Goal: Information Seeking & Learning: Learn about a topic

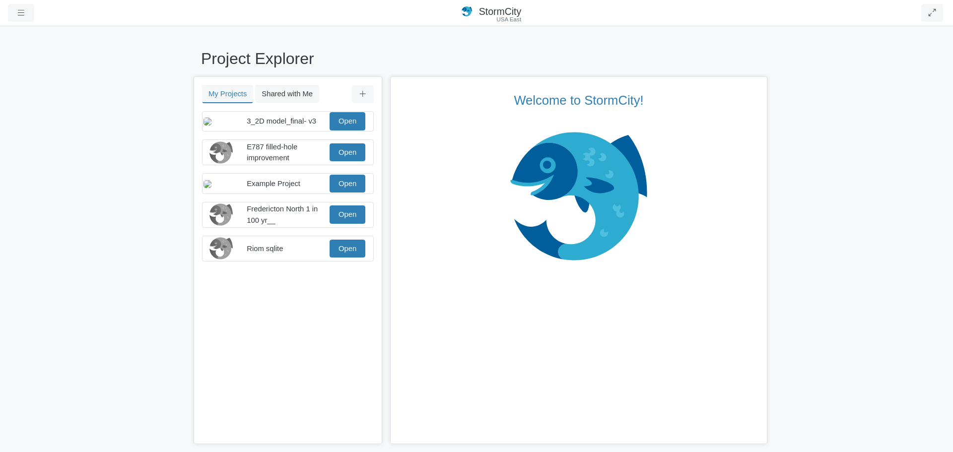
click at [0, 0] on div at bounding box center [0, 0] width 0 height 0
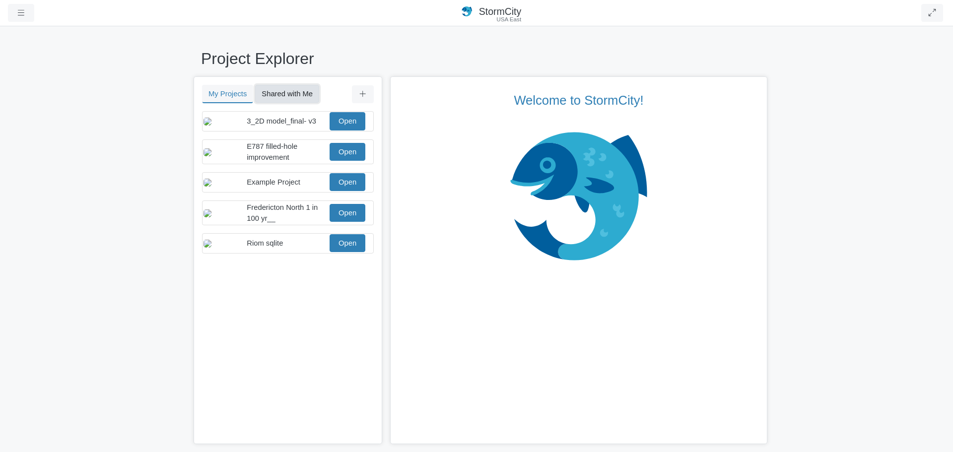
click at [298, 96] on button "Shared with Me" at bounding box center [287, 94] width 64 height 18
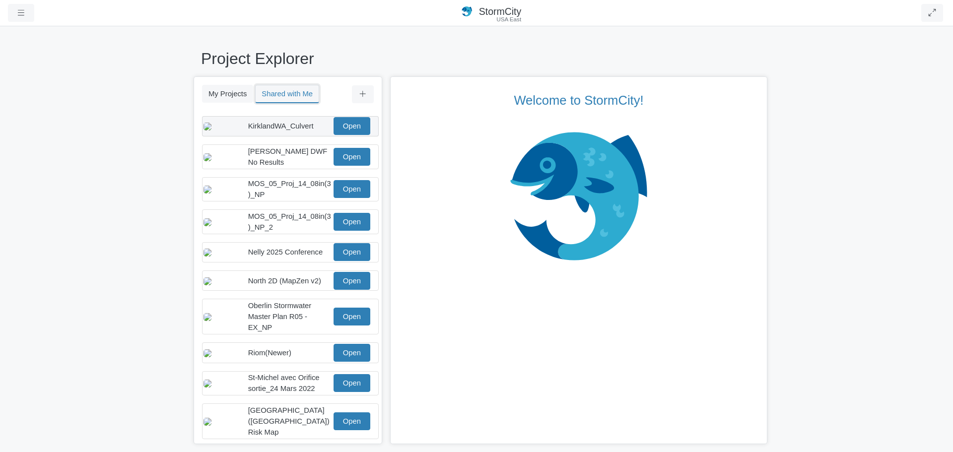
scroll to position [159, 0]
click at [338, 254] on link "Open" at bounding box center [352, 252] width 37 height 18
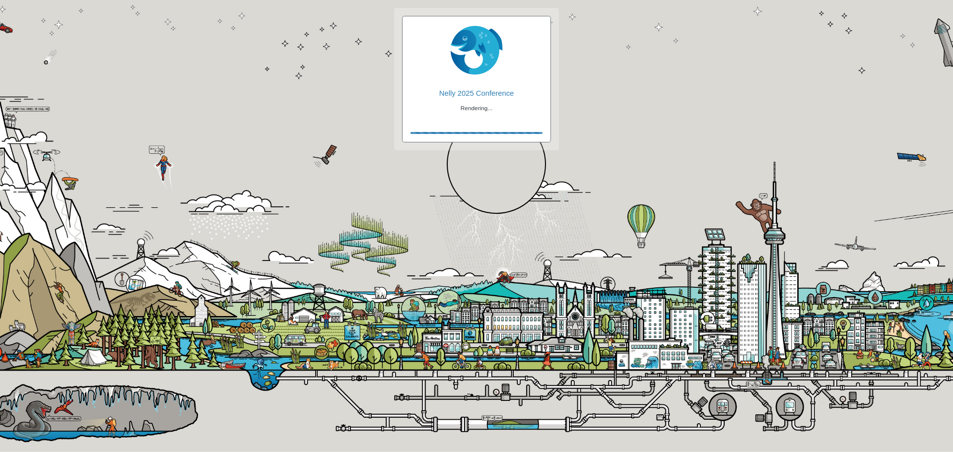
checkbox input "true"
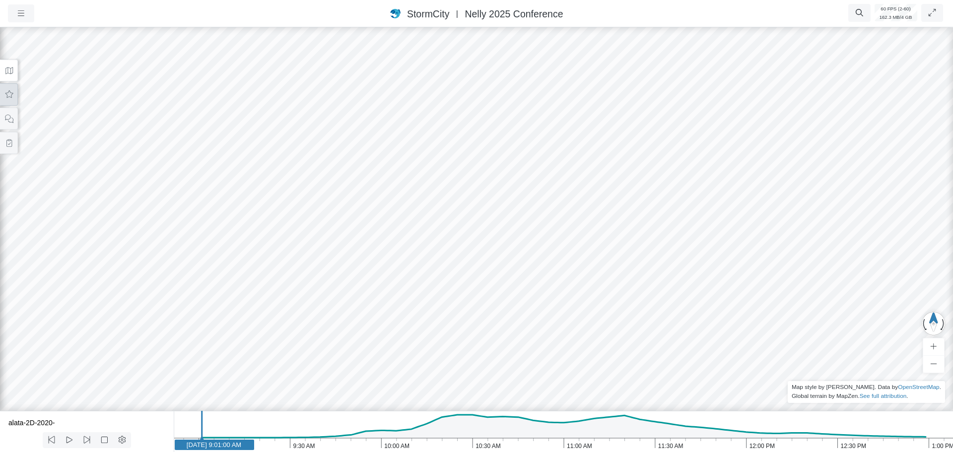
click at [10, 97] on icon at bounding box center [9, 93] width 8 height 7
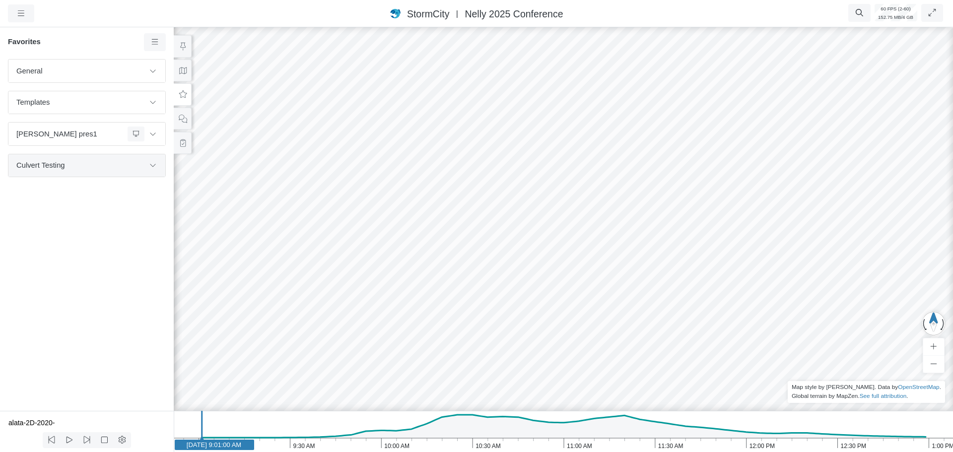
click at [153, 173] on div "Culvert Testing" at bounding box center [86, 165] width 157 height 22
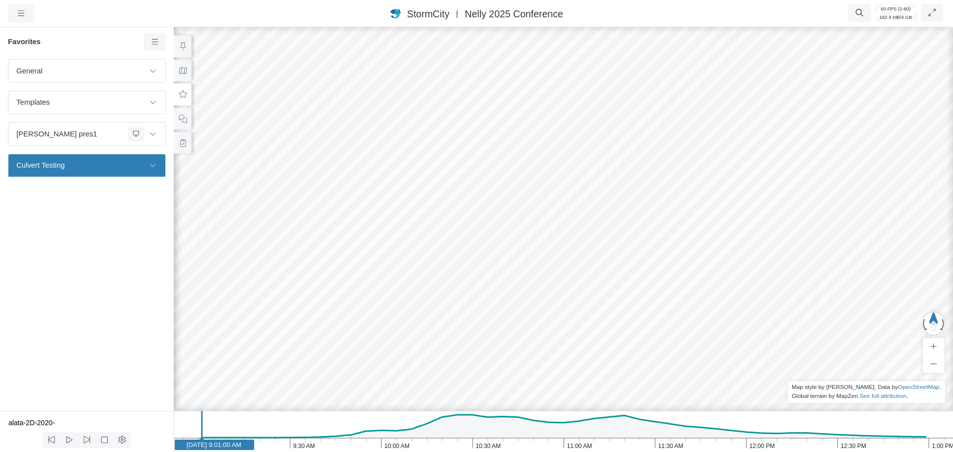
click at [151, 168] on icon at bounding box center [153, 165] width 8 height 6
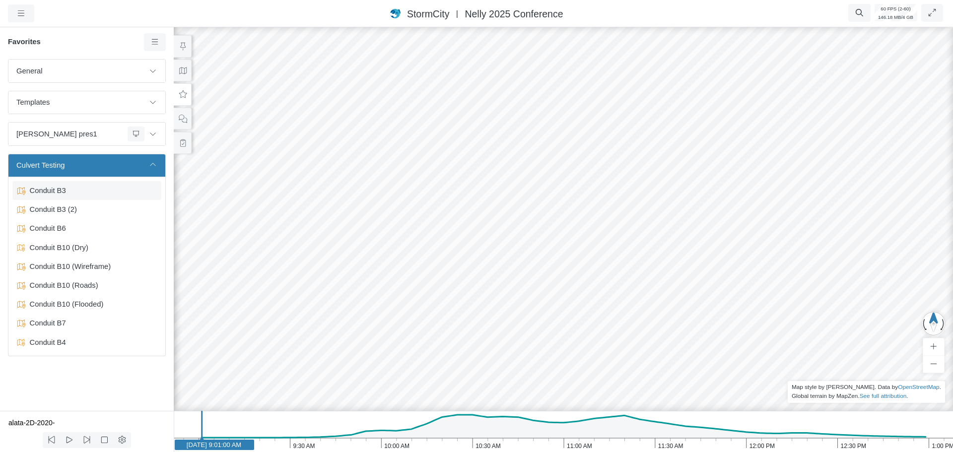
click at [49, 193] on span "Conduit B3" at bounding box center [88, 190] width 124 height 11
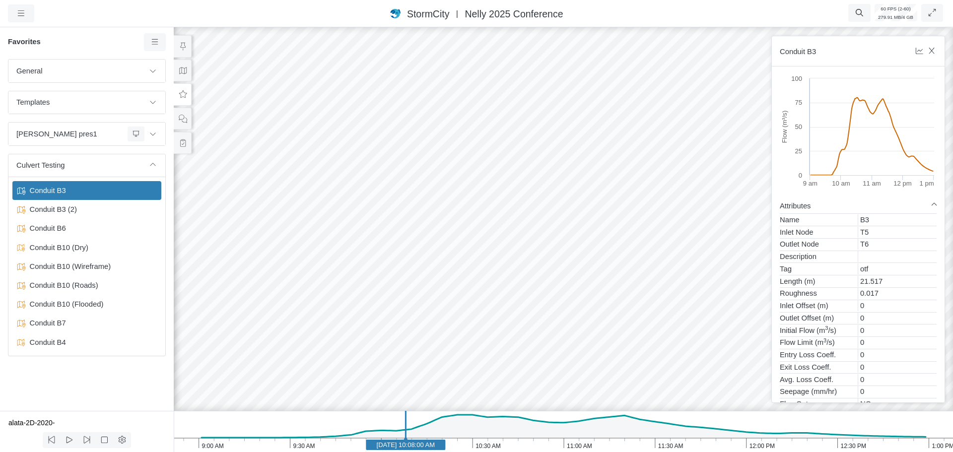
click at [490, 238] on div at bounding box center [563, 238] width 953 height 427
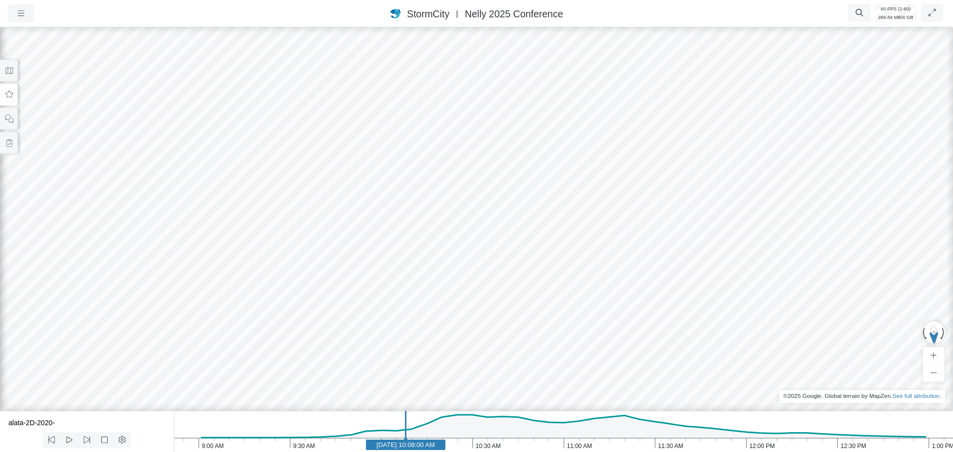
drag, startPoint x: 370, startPoint y: 234, endPoint x: 412, endPoint y: 213, distance: 47.1
click at [412, 213] on div at bounding box center [476, 238] width 953 height 427
drag, startPoint x: 375, startPoint y: 252, endPoint x: 460, endPoint y: 246, distance: 85.1
drag, startPoint x: 483, startPoint y: 211, endPoint x: 460, endPoint y: 218, distance: 23.9
click at [460, 218] on div at bounding box center [476, 238] width 953 height 427
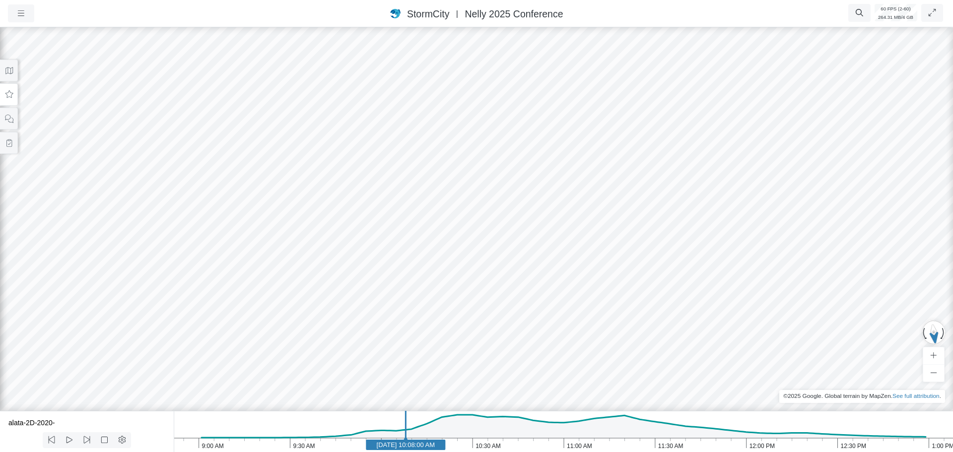
drag, startPoint x: 548, startPoint y: 243, endPoint x: 673, endPoint y: 232, distance: 126.1
drag, startPoint x: 406, startPoint y: 275, endPoint x: 375, endPoint y: 340, distance: 71.7
drag, startPoint x: 395, startPoint y: 213, endPoint x: 396, endPoint y: 262, distance: 49.7
drag, startPoint x: 406, startPoint y: 100, endPoint x: 357, endPoint y: 291, distance: 197.3
click at [358, 300] on div at bounding box center [476, 238] width 953 height 427
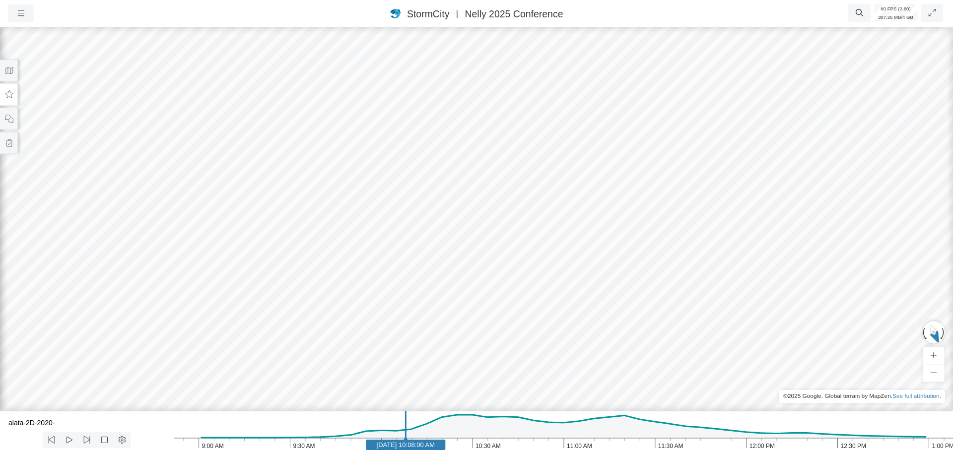
drag, startPoint x: 345, startPoint y: 291, endPoint x: 266, endPoint y: 243, distance: 92.5
drag, startPoint x: 313, startPoint y: 325, endPoint x: 360, endPoint y: 118, distance: 212.8
click at [360, 118] on div at bounding box center [476, 238] width 953 height 427
drag, startPoint x: 369, startPoint y: 232, endPoint x: 286, endPoint y: 184, distance: 95.7
click at [460, 235] on div at bounding box center [476, 238] width 953 height 427
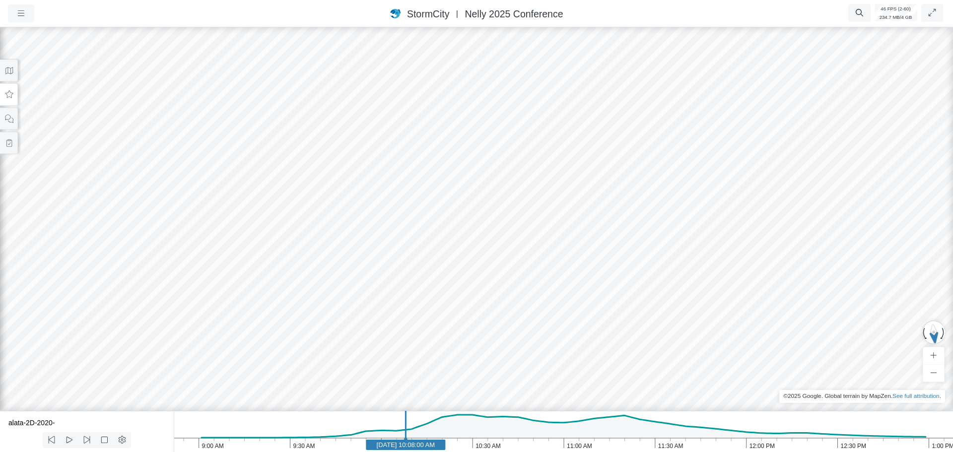
click at [448, 221] on div at bounding box center [476, 238] width 953 height 427
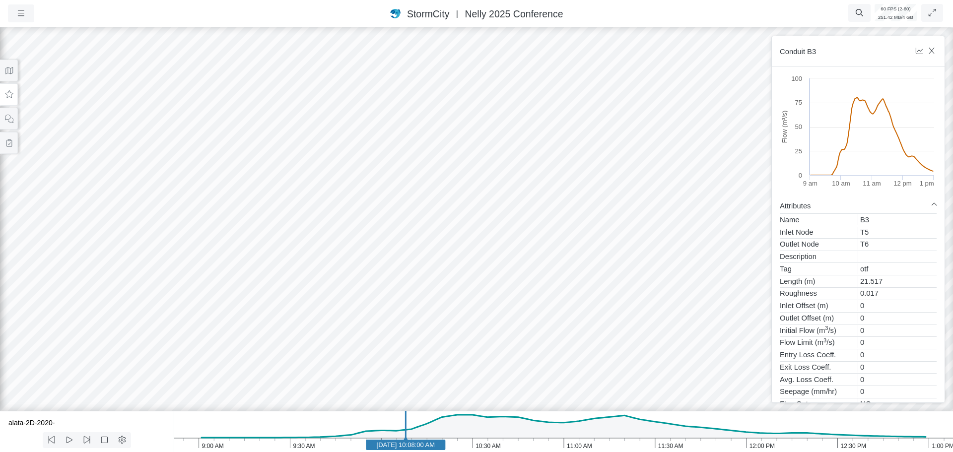
drag, startPoint x: 441, startPoint y: 222, endPoint x: 386, endPoint y: 299, distance: 94.7
click at [386, 298] on div at bounding box center [476, 238] width 953 height 427
drag, startPoint x: 366, startPoint y: 280, endPoint x: 353, endPoint y: 298, distance: 22.7
click at [353, 298] on div at bounding box center [476, 238] width 953 height 427
drag, startPoint x: 362, startPoint y: 286, endPoint x: 412, endPoint y: 274, distance: 51.2
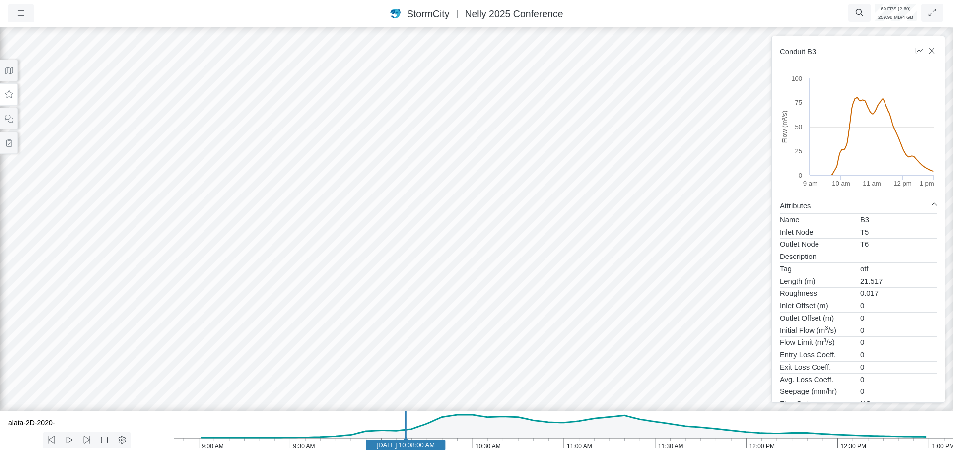
click at [6, 95] on icon at bounding box center [8, 94] width 9 height 7
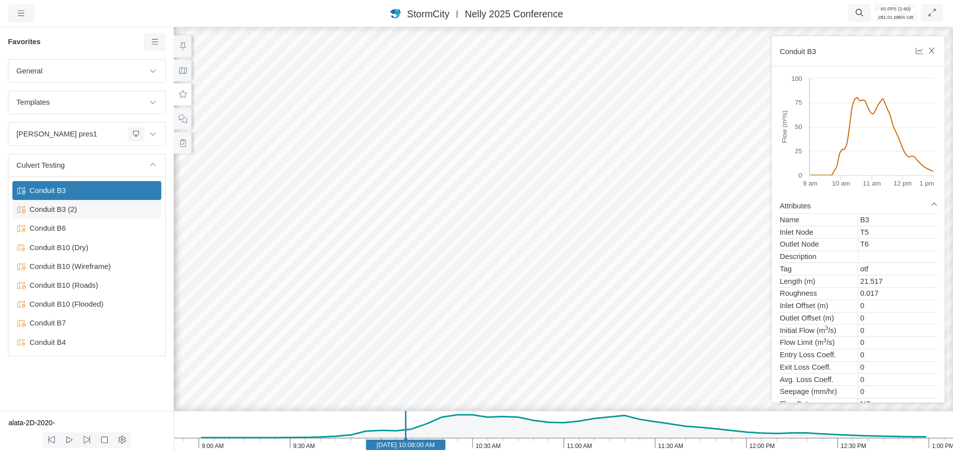
click at [75, 212] on span "Conduit B3 (2)" at bounding box center [88, 209] width 124 height 11
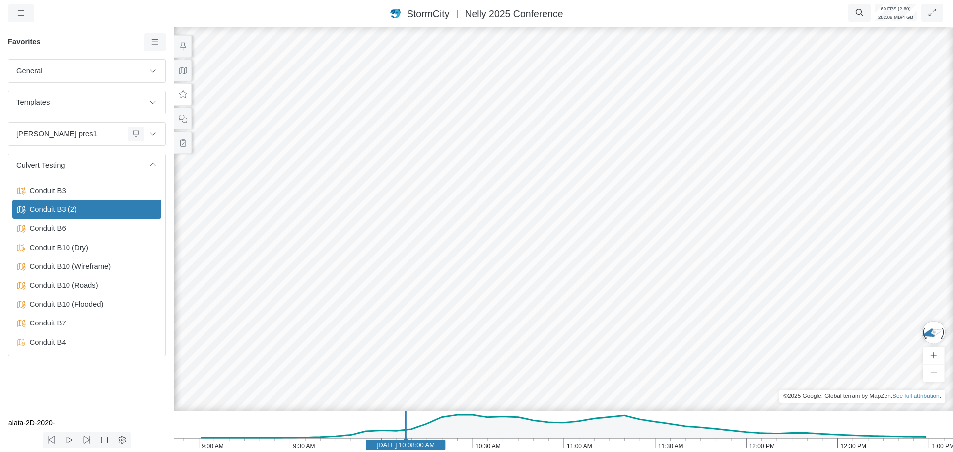
click at [489, 440] on icon "1:00 PM 12:30 PM 12:00 PM 11:30 AM 11:00 AM 10:30 AM 10:00 AM 9:30 AM 9:00 AM […" at bounding box center [564, 431] width 780 height 41
click at [443, 446] on icon "1:00 PM 12:30 PM 12:00 PM 11:30 AM 11:00 AM 10:30 AM 10:00 AM 9:30 AM 9:00 AM […" at bounding box center [564, 431] width 780 height 41
drag, startPoint x: 652, startPoint y: 287, endPoint x: 496, endPoint y: 293, distance: 156.5
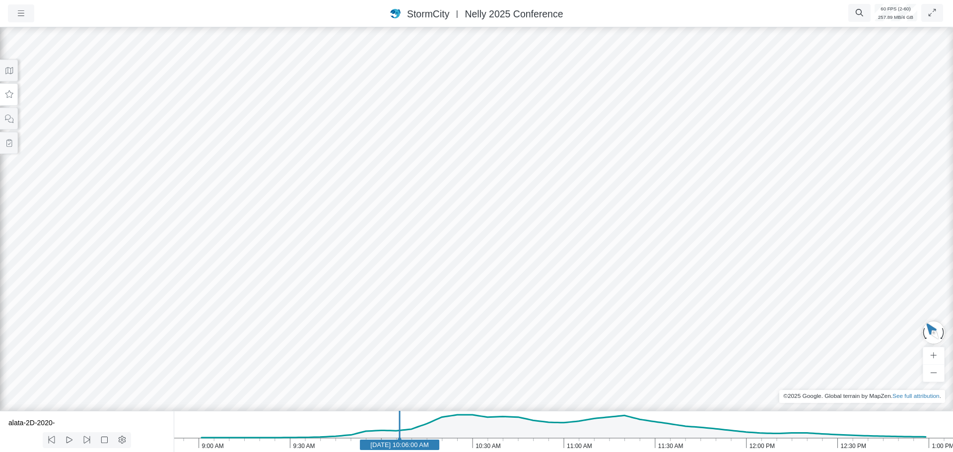
click at [12, 100] on button at bounding box center [9, 94] width 18 height 22
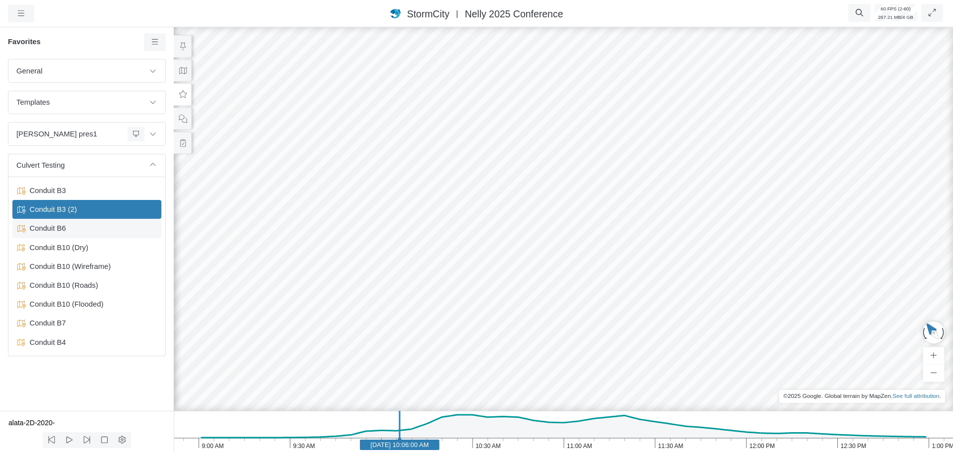
click at [54, 228] on span "Conduit B6" at bounding box center [88, 228] width 124 height 11
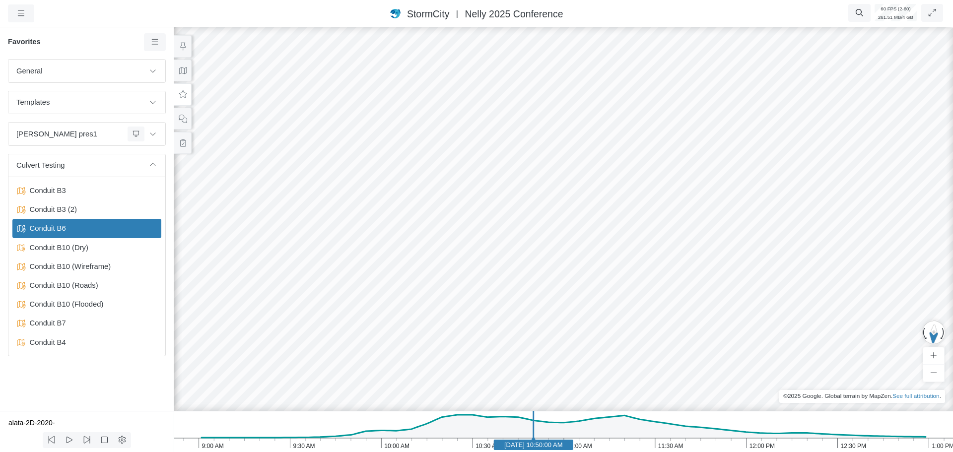
drag, startPoint x: 641, startPoint y: 374, endPoint x: 408, endPoint y: 300, distance: 244.8
click at [408, 300] on div at bounding box center [563, 238] width 953 height 427
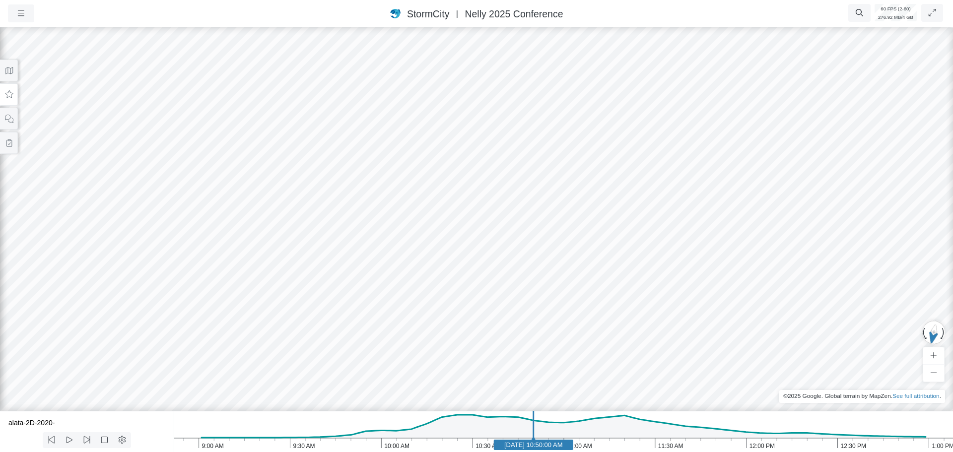
drag, startPoint x: 496, startPoint y: 298, endPoint x: 381, endPoint y: 308, distance: 114.6
click at [421, 274] on div at bounding box center [476, 238] width 953 height 427
click at [9, 102] on button at bounding box center [9, 94] width 18 height 22
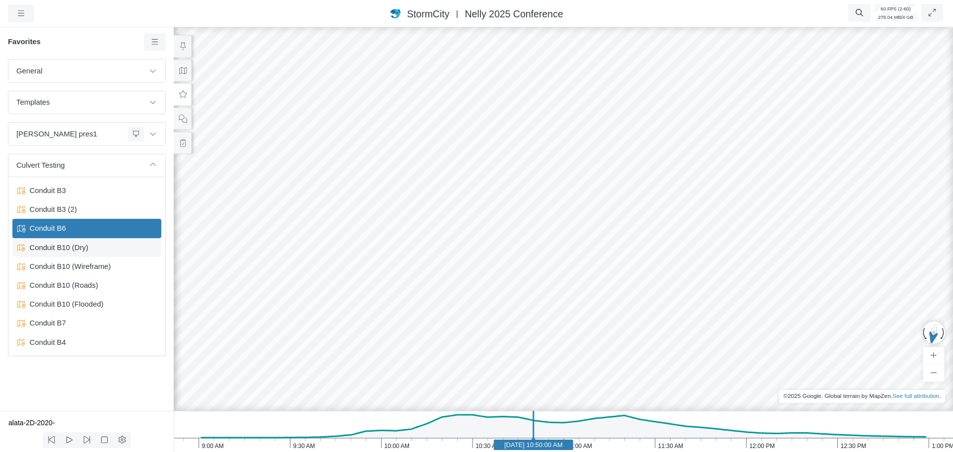
click at [66, 251] on span "Conduit B10 (Dry)" at bounding box center [88, 247] width 124 height 11
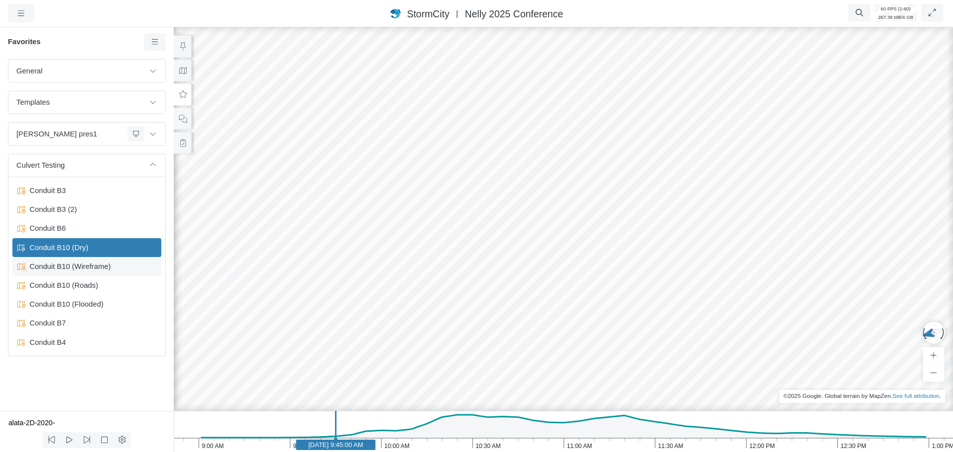
click at [63, 266] on span "Conduit B10 (Wireframe)" at bounding box center [88, 266] width 124 height 11
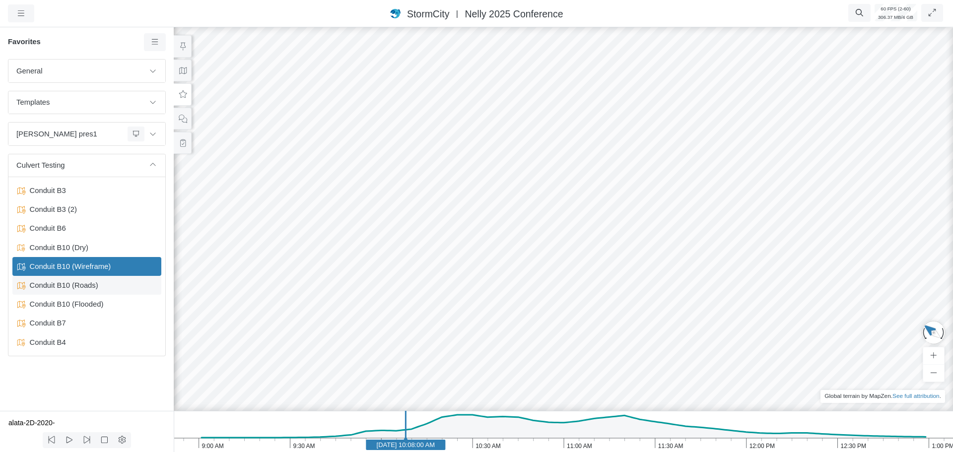
click at [47, 282] on span "Conduit B10 (Roads)" at bounding box center [88, 285] width 124 height 11
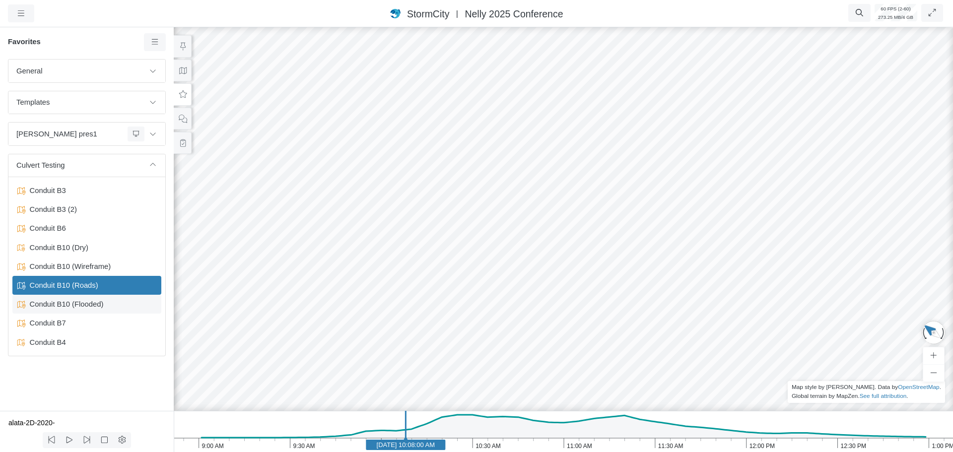
click at [51, 305] on span "Conduit B10 (Flooded)" at bounding box center [88, 304] width 124 height 11
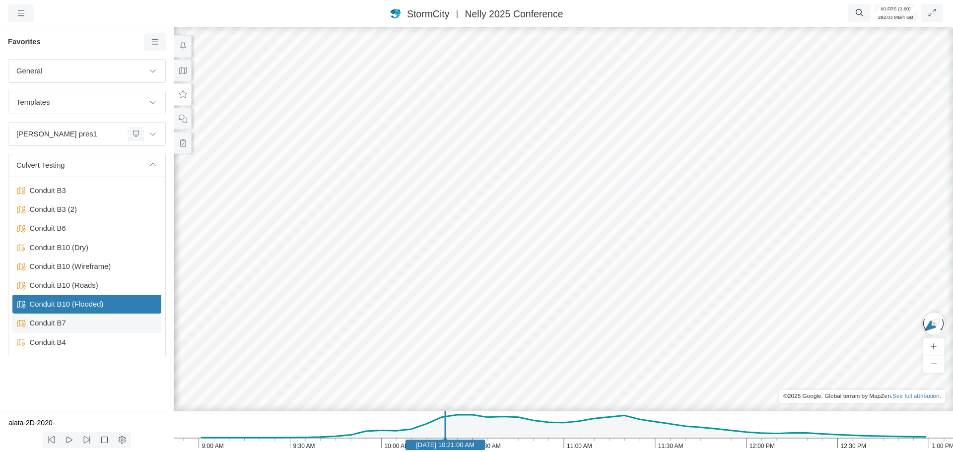
click at [45, 325] on span "Conduit B7" at bounding box center [88, 323] width 124 height 11
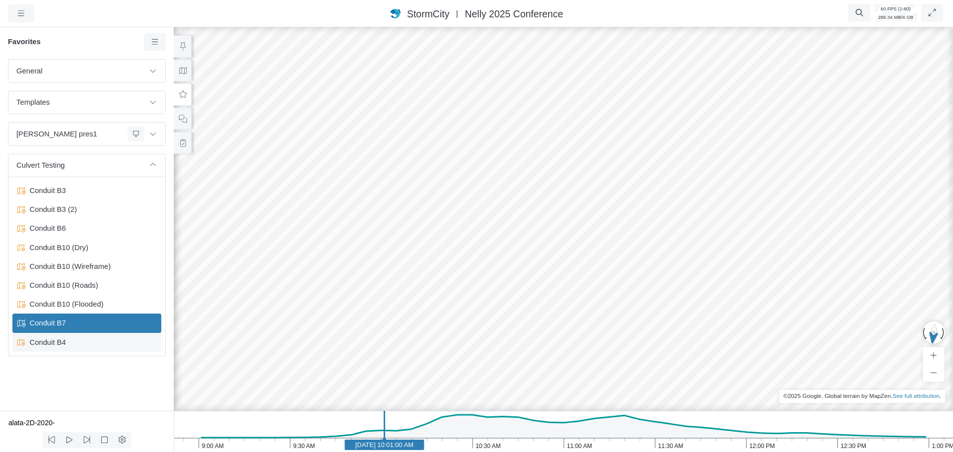
click at [43, 344] on span "Conduit B4" at bounding box center [88, 342] width 124 height 11
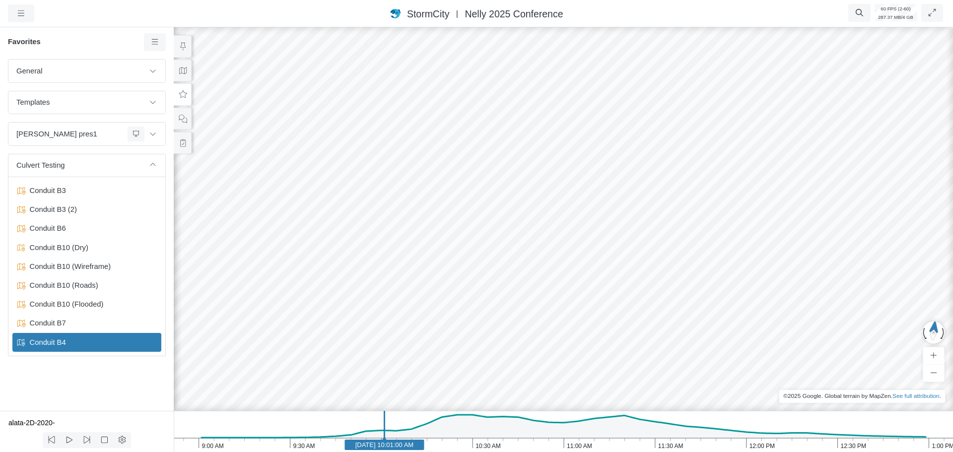
drag, startPoint x: 618, startPoint y: 322, endPoint x: 524, endPoint y: 324, distance: 94.4
click at [524, 324] on div at bounding box center [563, 238] width 953 height 427
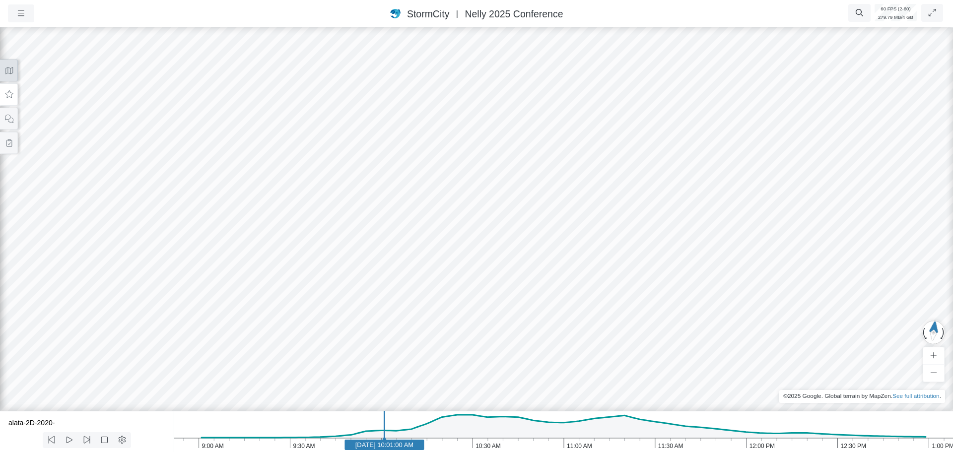
click at [6, 69] on icon at bounding box center [8, 70] width 9 height 7
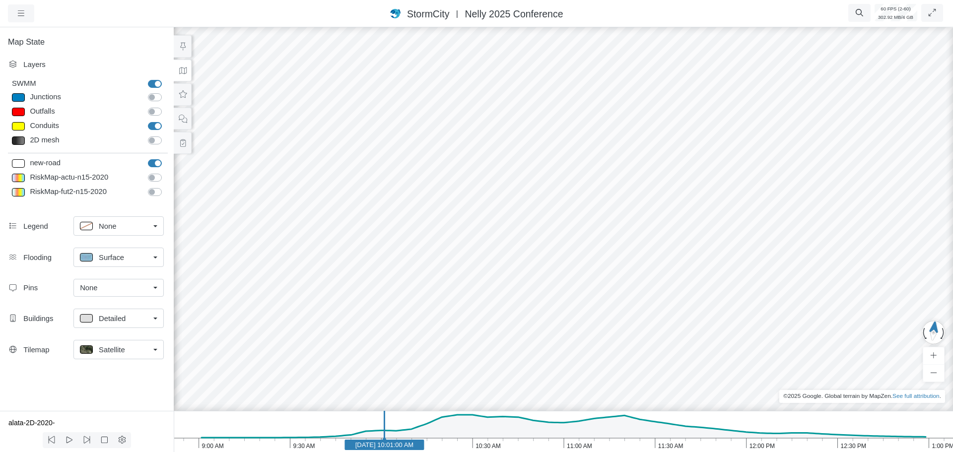
click at [166, 158] on label "new-road" at bounding box center [166, 158] width 0 height 0
click at [153, 162] on input "new-road" at bounding box center [152, 162] width 8 height 9
checkbox input "false"
click at [179, 47] on icon at bounding box center [182, 46] width 9 height 7
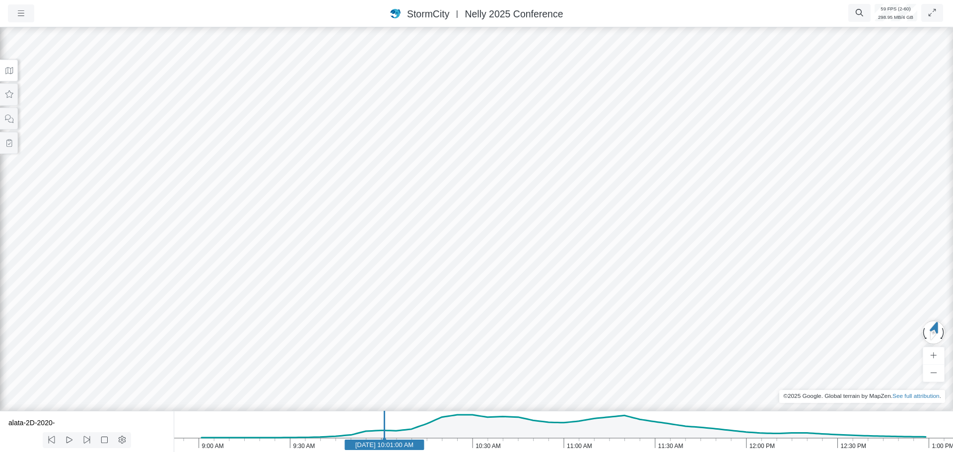
drag, startPoint x: 270, startPoint y: 178, endPoint x: 307, endPoint y: 230, distance: 64.1
drag, startPoint x: 234, startPoint y: 210, endPoint x: 291, endPoint y: 189, distance: 60.2
drag, startPoint x: 280, startPoint y: 186, endPoint x: 405, endPoint y: 165, distance: 126.8
click at [405, 165] on div at bounding box center [476, 238] width 953 height 427
click at [290, 197] on div at bounding box center [476, 238] width 953 height 427
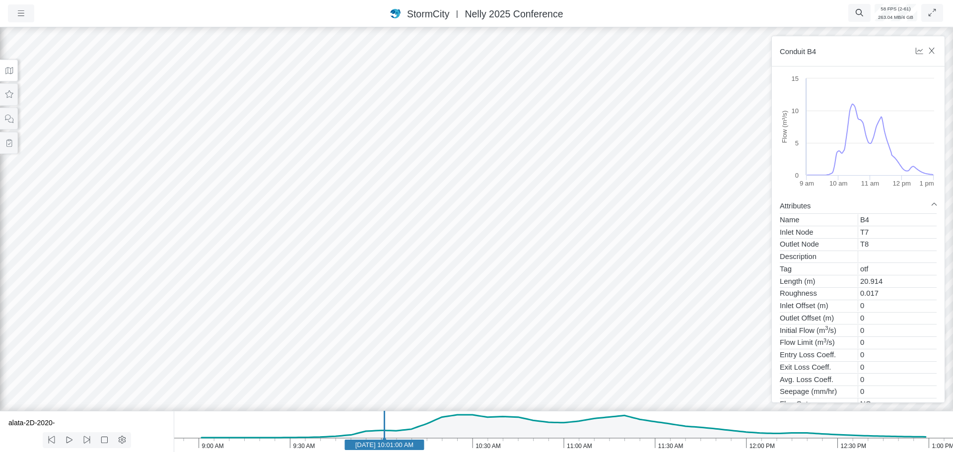
click at [290, 196] on div at bounding box center [476, 238] width 953 height 427
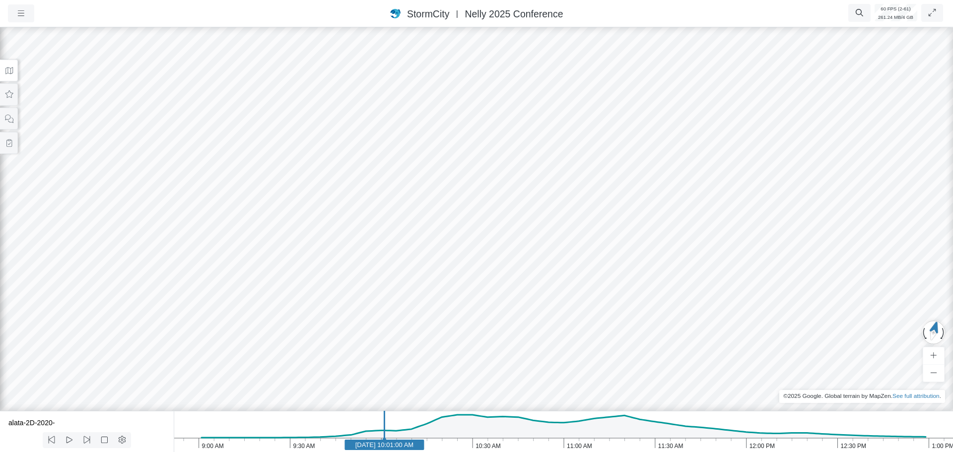
drag, startPoint x: 416, startPoint y: 205, endPoint x: 315, endPoint y: 197, distance: 101.1
drag, startPoint x: 301, startPoint y: 257, endPoint x: 293, endPoint y: 254, distance: 8.7
drag, startPoint x: 415, startPoint y: 217, endPoint x: 311, endPoint y: 210, distance: 103.5
drag, startPoint x: 433, startPoint y: 213, endPoint x: 306, endPoint y: 212, distance: 127.6
drag, startPoint x: 328, startPoint y: 201, endPoint x: 492, endPoint y: 187, distance: 164.4
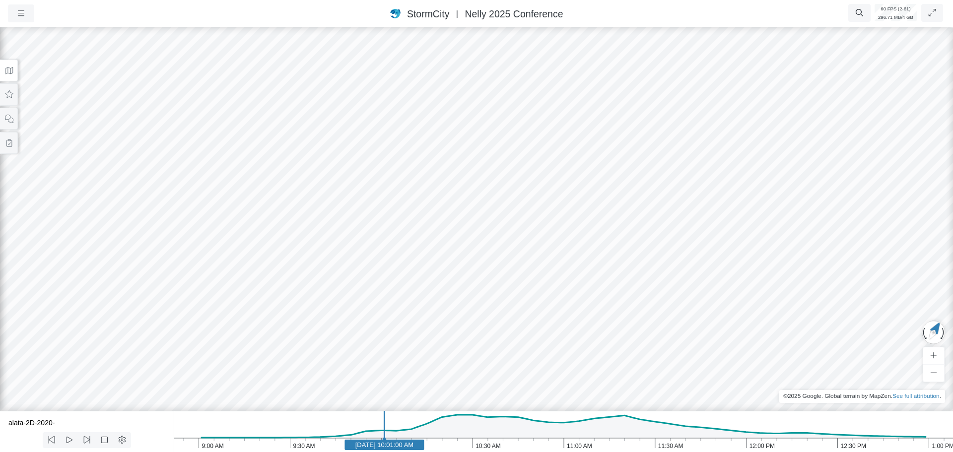
drag, startPoint x: 383, startPoint y: 200, endPoint x: 331, endPoint y: 212, distance: 53.4
drag, startPoint x: 404, startPoint y: 281, endPoint x: 347, endPoint y: 277, distance: 56.7
click at [346, 227] on div at bounding box center [476, 238] width 953 height 427
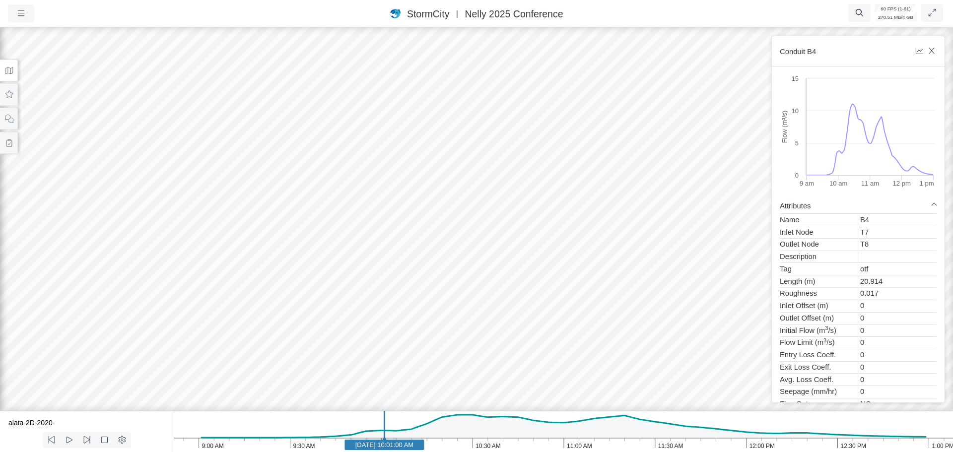
click at [364, 224] on div at bounding box center [476, 238] width 953 height 427
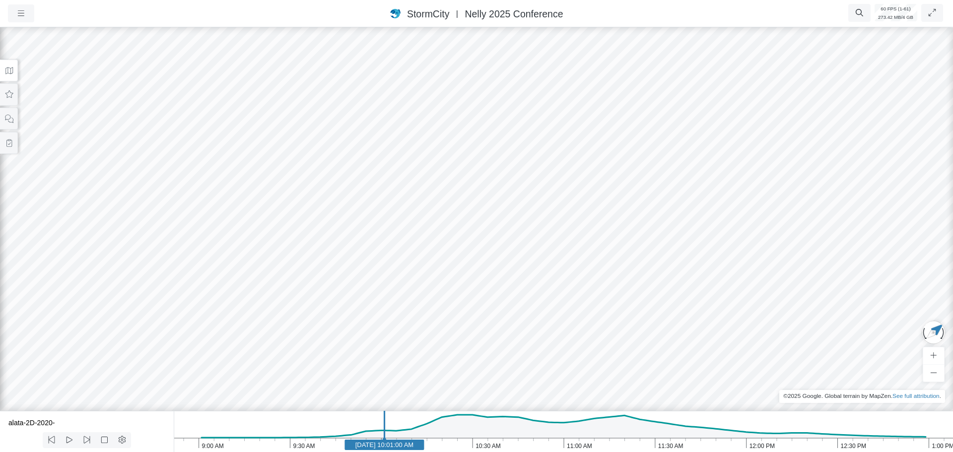
click at [455, 446] on icon "1:00 PM 12:30 PM 12:00 PM 11:30 AM 11:00 AM 10:30 AM 10:00 AM 9:30 AM 9:00 AM […" at bounding box center [564, 431] width 780 height 41
click at [505, 444] on icon "1:00 PM 12:30 PM 12:00 PM 11:30 AM 11:00 AM 10:30 AM 10:00 AM 9:30 AM 9:00 AM […" at bounding box center [564, 431] width 780 height 41
click at [451, 440] on icon "1:00 PM 12:30 PM 12:00 PM 11:30 AM 11:00 AM 10:30 AM 10:00 AM 9:30 AM 9:00 AM […" at bounding box center [564, 431] width 780 height 41
click at [429, 442] on icon "1:00 PM 12:30 PM 12:00 PM 11:30 AM 11:00 AM 10:30 AM 10:00 AM 9:30 AM 9:00 AM […" at bounding box center [564, 431] width 780 height 41
click at [361, 314] on div at bounding box center [476, 238] width 953 height 427
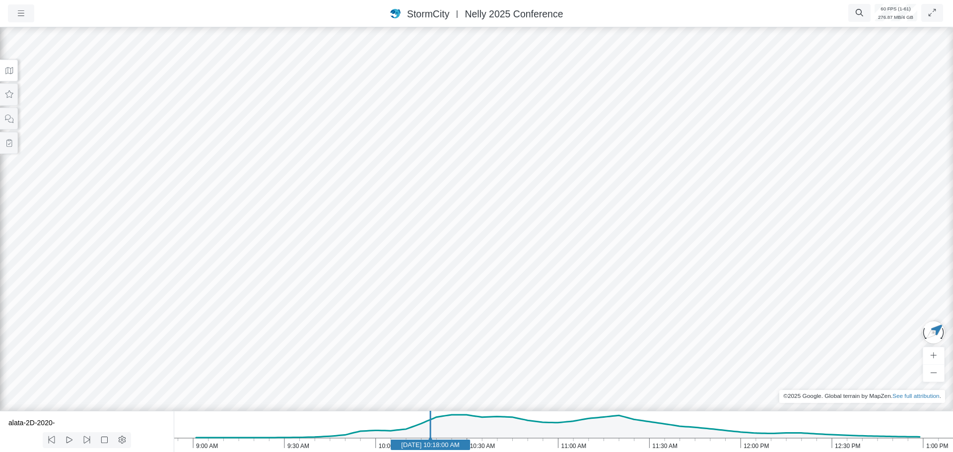
click at [341, 300] on div at bounding box center [476, 238] width 953 height 427
click at [342, 295] on div at bounding box center [476, 238] width 953 height 427
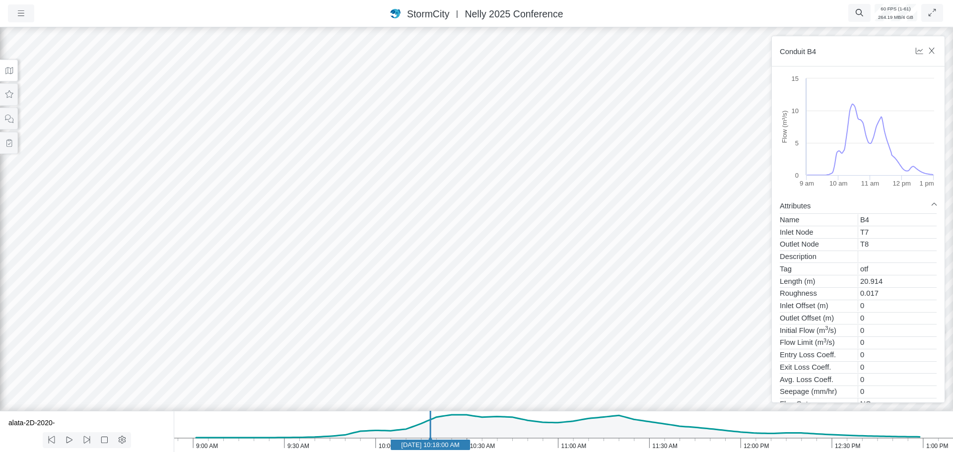
click at [342, 295] on div at bounding box center [476, 238] width 953 height 427
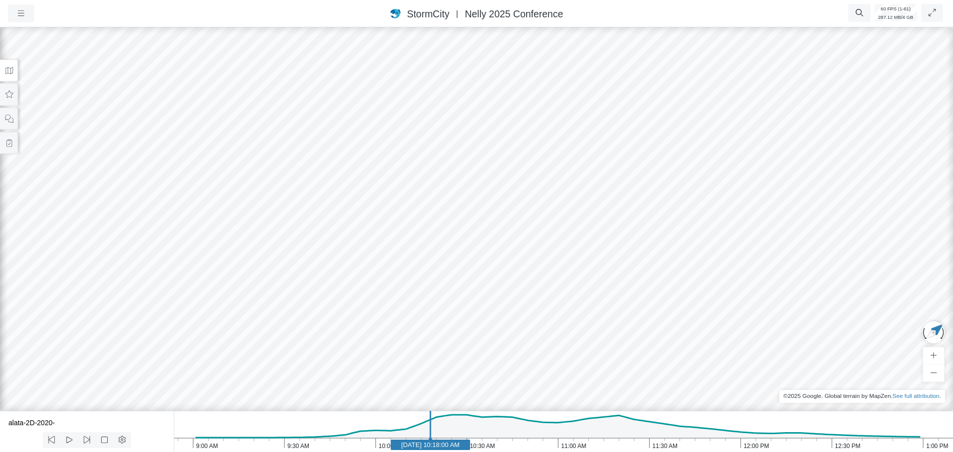
click at [342, 295] on div at bounding box center [476, 238] width 953 height 427
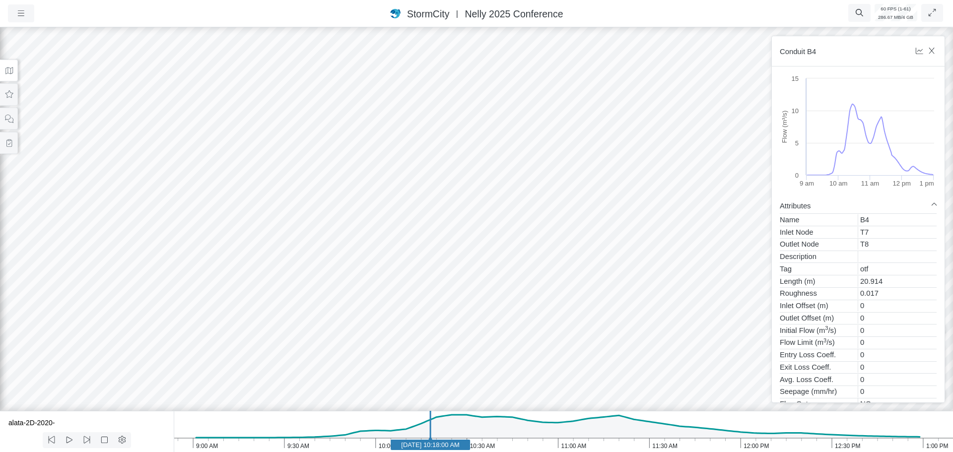
drag, startPoint x: 348, startPoint y: 265, endPoint x: 404, endPoint y: 261, distance: 56.7
click at [404, 261] on div at bounding box center [476, 238] width 953 height 427
click at [438, 211] on div at bounding box center [476, 238] width 953 height 427
